Goal: Transaction & Acquisition: Purchase product/service

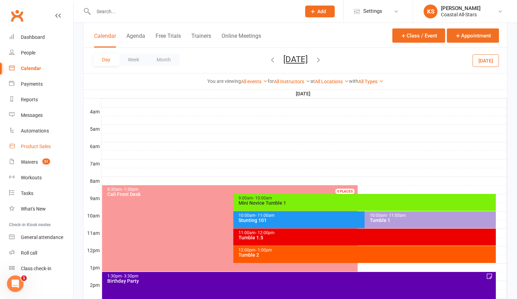
click at [37, 144] on div "Product Sales" at bounding box center [36, 147] width 30 height 6
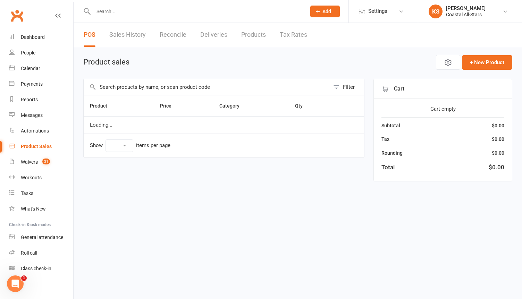
select select "100"
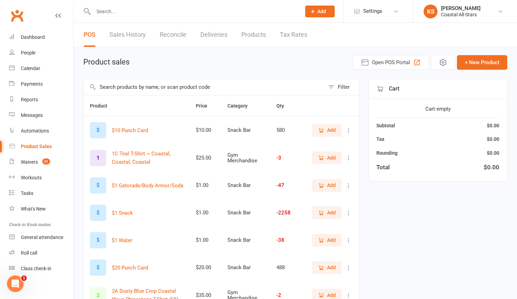
click at [172, 90] on input "text" at bounding box center [204, 87] width 241 height 16
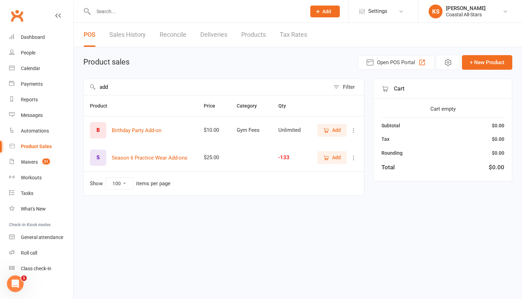
type input "add"
click at [319, 163] on button "Add" at bounding box center [332, 157] width 30 height 13
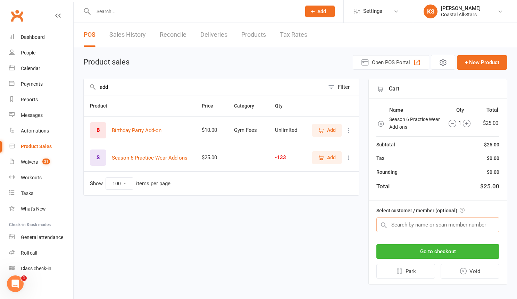
click at [404, 225] on input "text" at bounding box center [437, 225] width 123 height 15
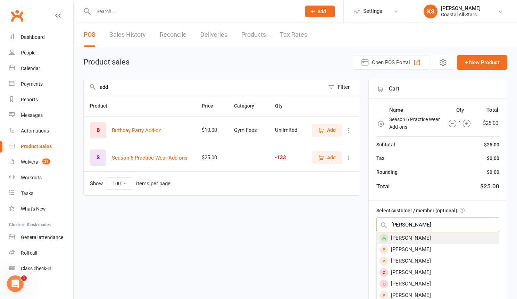
type input "Sophia Rooks"
click at [411, 238] on div "Sophia Rooks" at bounding box center [438, 238] width 122 height 11
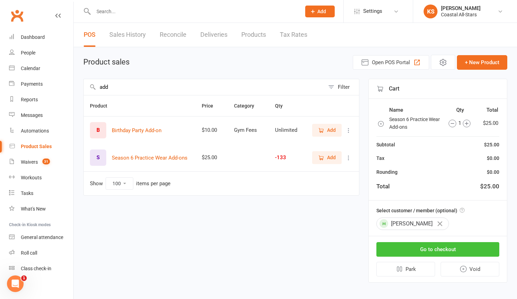
click at [418, 253] on button "Go to checkout" at bounding box center [437, 249] width 123 height 15
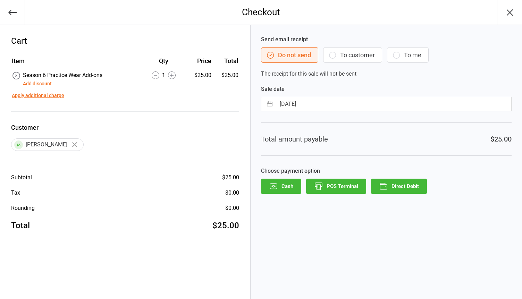
click at [405, 187] on button "Direct Debit" at bounding box center [399, 186] width 56 height 15
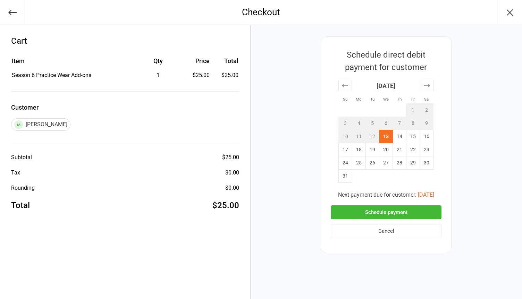
click at [393, 212] on button "Schedule payment" at bounding box center [386, 213] width 111 height 14
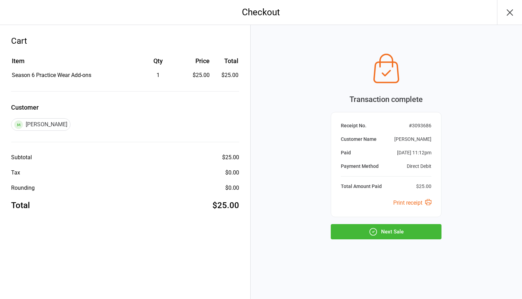
click at [374, 234] on icon "button" at bounding box center [373, 231] width 9 height 9
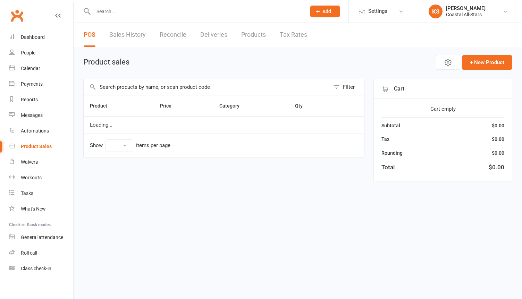
select select "100"
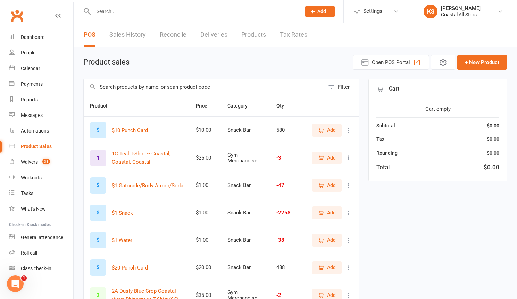
click at [137, 92] on input "text" at bounding box center [204, 87] width 241 height 16
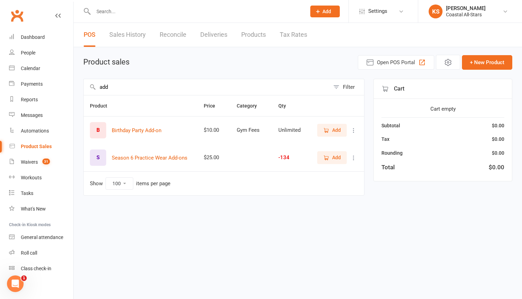
type input "add"
click at [326, 156] on icon "button" at bounding box center [327, 157] width 4 height 3
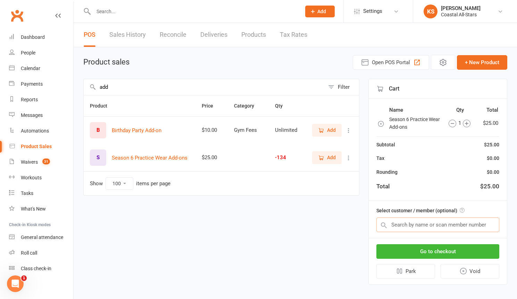
click at [399, 229] on input "text" at bounding box center [437, 225] width 123 height 15
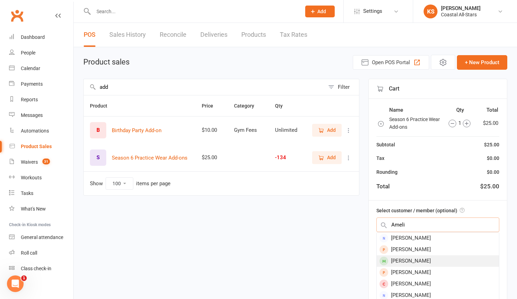
type input "Ameli"
click at [406, 265] on div "Amelia Penney" at bounding box center [438, 261] width 122 height 11
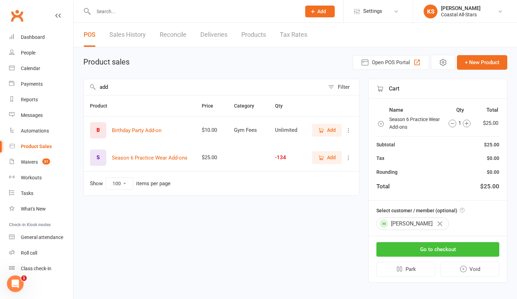
click at [422, 251] on button "Go to checkout" at bounding box center [437, 249] width 123 height 15
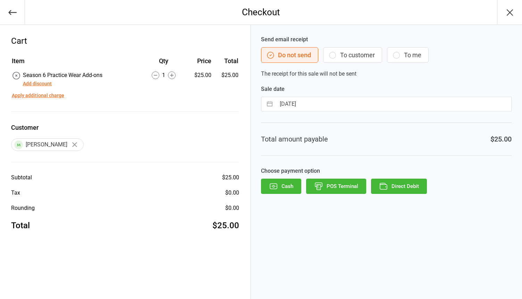
click at [343, 51] on button "To customer" at bounding box center [352, 55] width 59 height 16
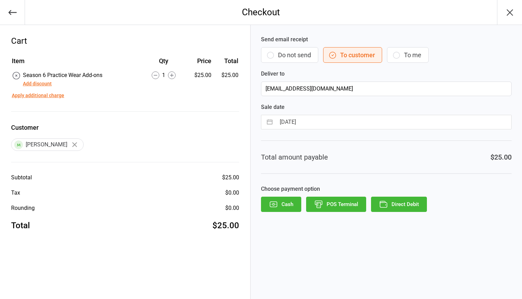
click at [392, 204] on button "Direct Debit" at bounding box center [399, 204] width 56 height 15
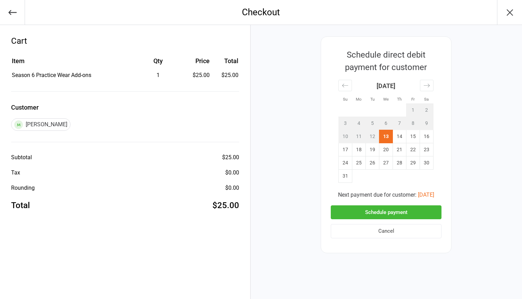
click at [395, 207] on button "Schedule payment" at bounding box center [386, 213] width 111 height 14
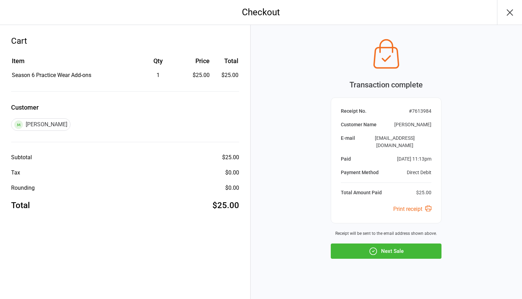
click at [390, 251] on button "Next Sale" at bounding box center [386, 251] width 111 height 15
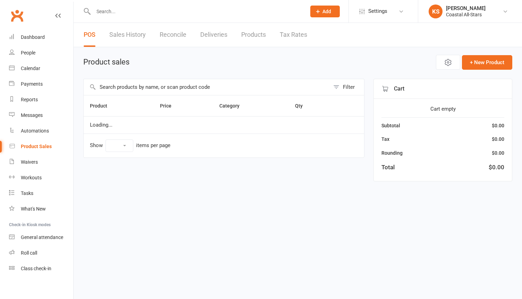
select select "100"
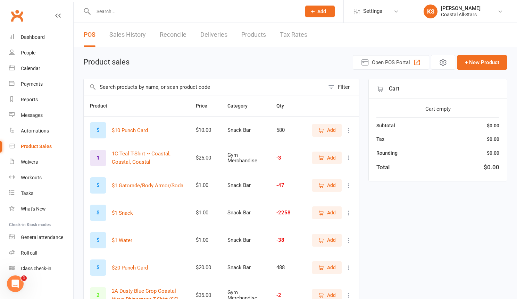
click at [229, 89] on input "text" at bounding box center [204, 87] width 241 height 16
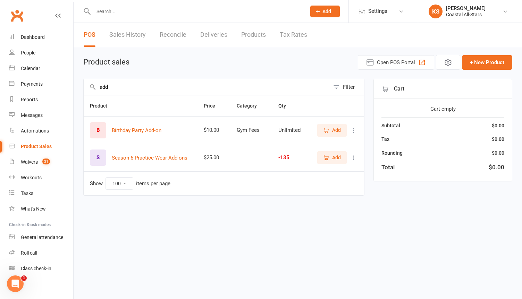
type input "add"
click at [329, 161] on icon "button" at bounding box center [326, 158] width 6 height 6
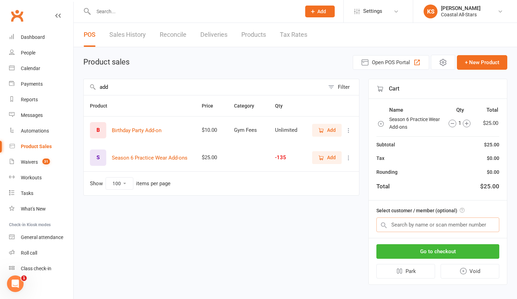
click at [406, 223] on input "text" at bounding box center [437, 225] width 123 height 15
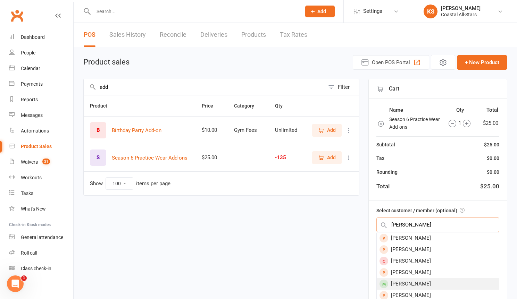
type input "[PERSON_NAME]"
click at [403, 279] on div "[PERSON_NAME]" at bounding box center [438, 284] width 122 height 11
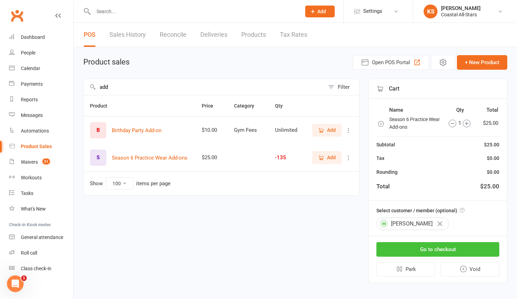
click at [412, 252] on button "Go to checkout" at bounding box center [437, 249] width 123 height 15
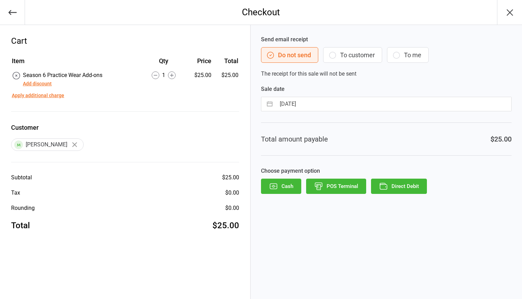
click at [357, 56] on button "To customer" at bounding box center [352, 55] width 59 height 16
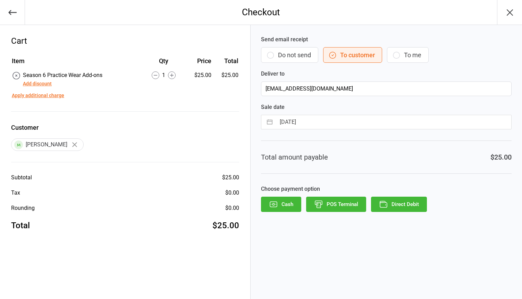
click at [401, 210] on button "Direct Debit" at bounding box center [399, 204] width 56 height 15
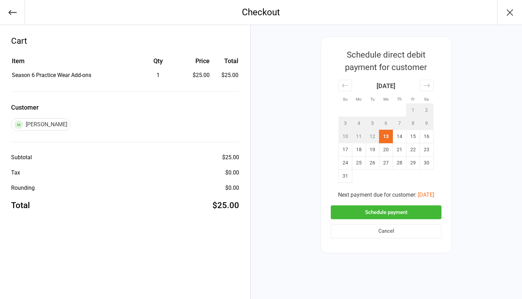
click at [391, 217] on button "Schedule payment" at bounding box center [386, 213] width 111 height 14
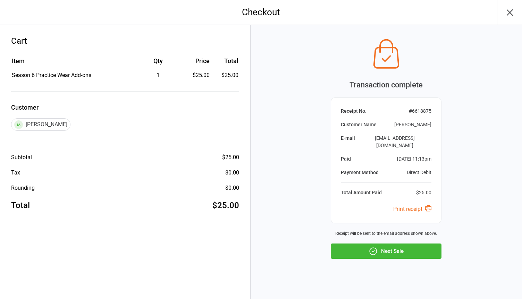
click at [362, 244] on button "Next Sale" at bounding box center [386, 251] width 111 height 15
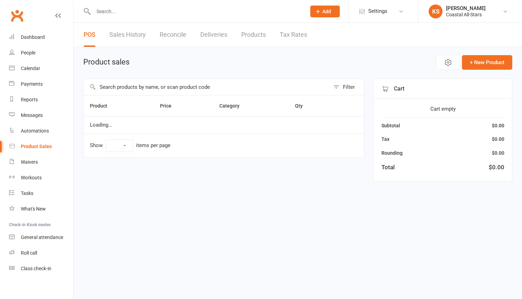
select select "100"
click at [167, 89] on input "text" at bounding box center [207, 87] width 246 height 16
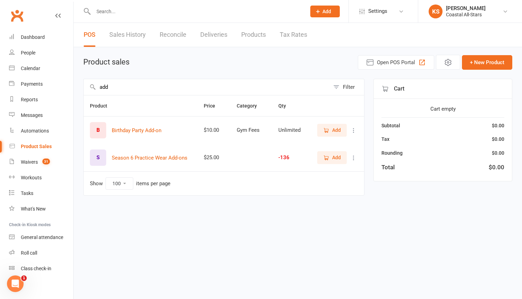
type input "add"
click at [323, 161] on icon "button" at bounding box center [326, 158] width 6 height 6
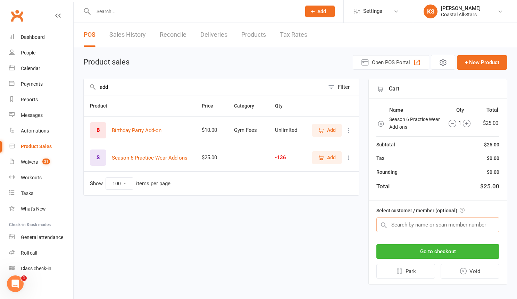
click at [415, 226] on input "text" at bounding box center [437, 225] width 123 height 15
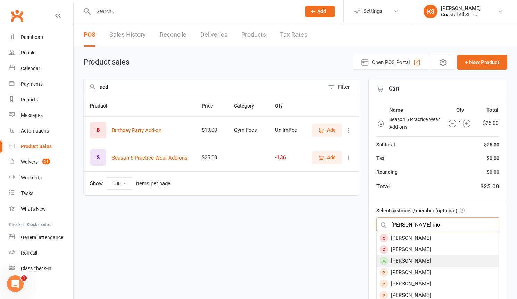
type input "maddison mc"
click at [409, 258] on div "[PERSON_NAME]" at bounding box center [438, 261] width 122 height 11
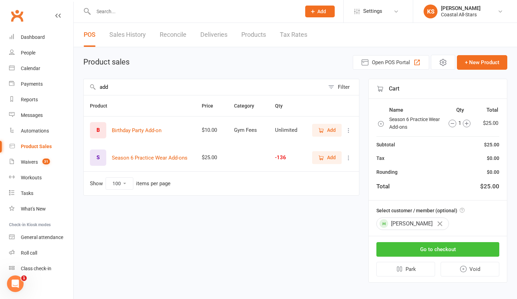
click at [421, 254] on button "Go to checkout" at bounding box center [437, 249] width 123 height 15
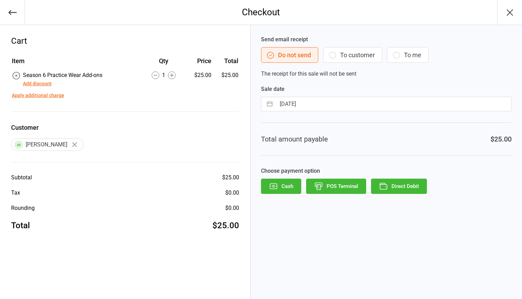
click at [357, 55] on button "To customer" at bounding box center [352, 55] width 59 height 16
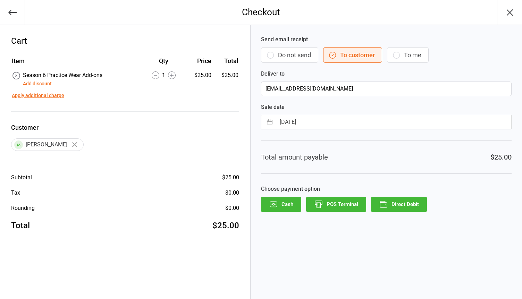
click at [396, 197] on button "Direct Debit" at bounding box center [399, 204] width 56 height 15
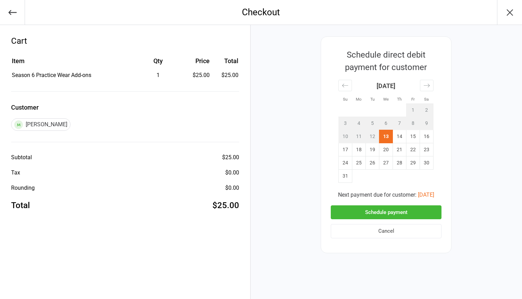
click at [404, 210] on button "Schedule payment" at bounding box center [386, 213] width 111 height 14
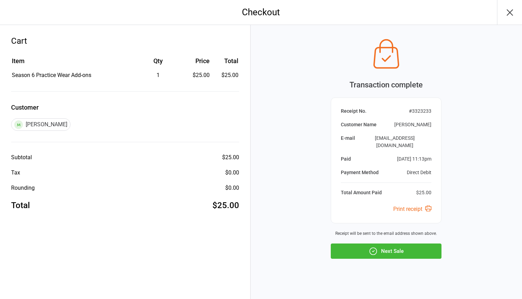
click at [376, 247] on icon "button" at bounding box center [373, 251] width 9 height 9
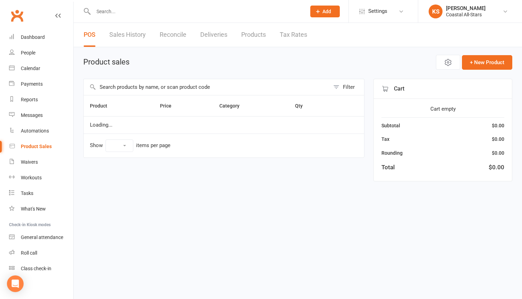
select select "100"
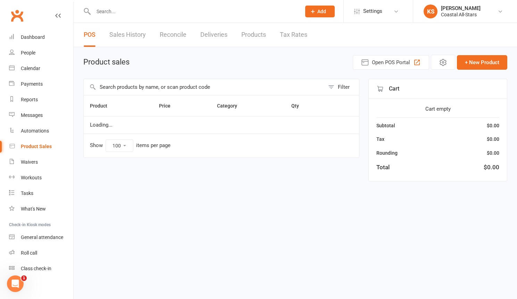
click at [189, 84] on input "text" at bounding box center [204, 87] width 241 height 16
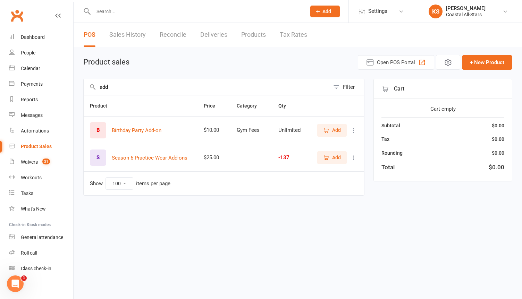
type input "add"
click at [334, 159] on span "Add" at bounding box center [336, 158] width 9 height 8
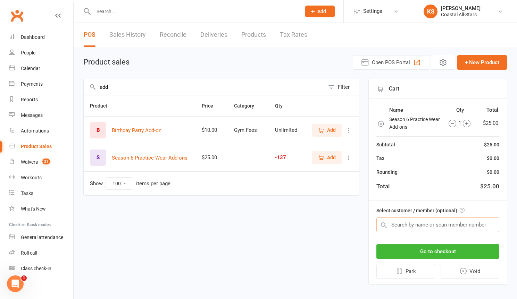
click at [406, 223] on input "text" at bounding box center [437, 225] width 123 height 15
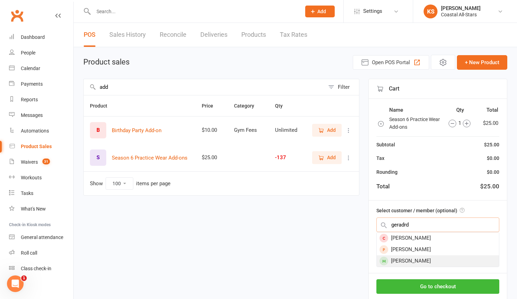
type input "geradrd"
click at [423, 263] on div "Mia Gerard" at bounding box center [438, 261] width 122 height 11
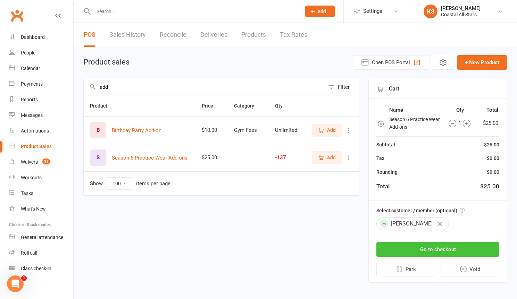
click at [435, 248] on button "Go to checkout" at bounding box center [437, 249] width 123 height 15
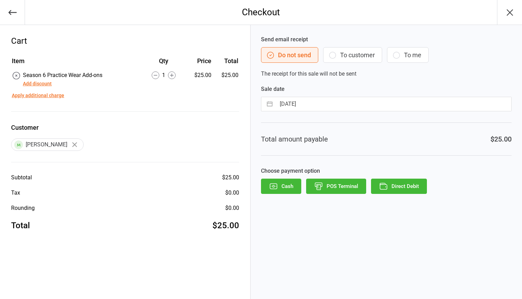
click at [366, 63] on div "Send email receipt Do not send To customer To me The receipt for this sale will…" at bounding box center [386, 56] width 251 height 43
click at [370, 56] on button "To customer" at bounding box center [352, 55] width 59 height 16
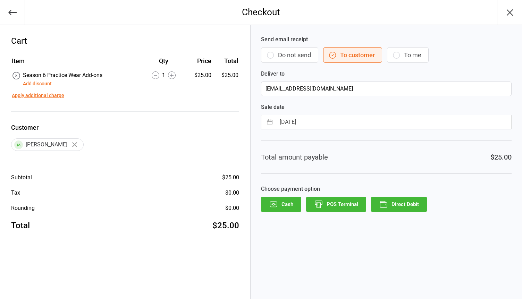
click at [401, 205] on button "Direct Debit" at bounding box center [399, 204] width 56 height 15
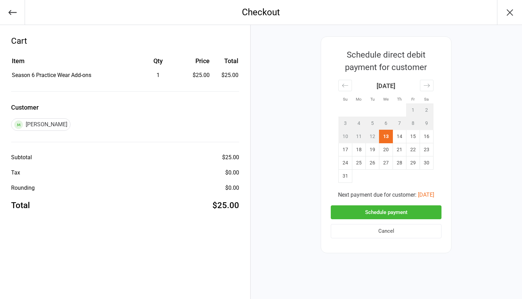
click at [405, 211] on button "Schedule payment" at bounding box center [386, 213] width 111 height 14
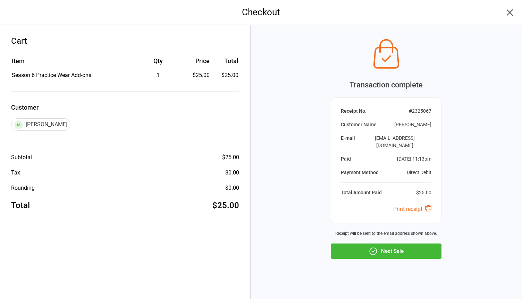
click at [415, 250] on button "Next Sale" at bounding box center [386, 251] width 111 height 15
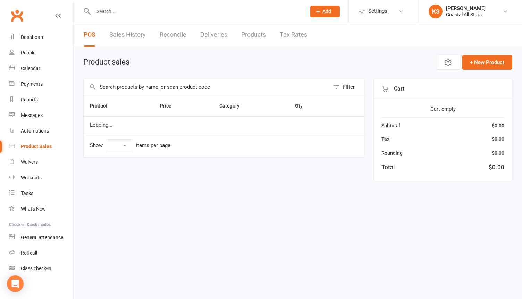
select select "100"
